Goal: Find specific page/section: Find specific page/section

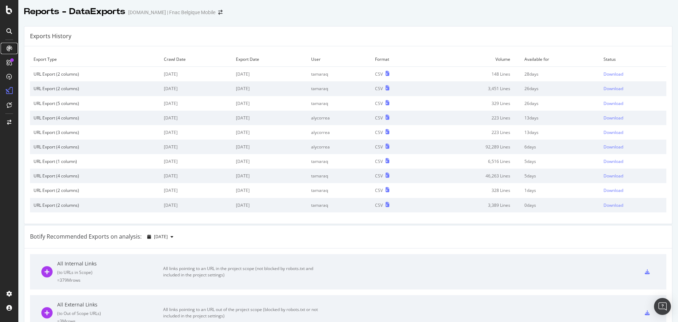
click at [9, 46] on icon at bounding box center [9, 49] width 6 height 6
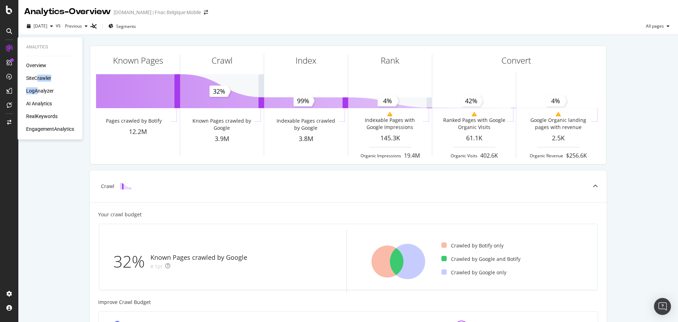
drag, startPoint x: 37, startPoint y: 84, endPoint x: 37, endPoint y: 78, distance: 6.7
click at [37, 78] on div "Overview SiteCrawler LogAnalyzer AI Analytics RealKeywords EngagementAnalytics" at bounding box center [50, 97] width 48 height 71
click at [37, 78] on div "SiteCrawler" at bounding box center [38, 77] width 25 height 7
